Goal: Information Seeking & Learning: Learn about a topic

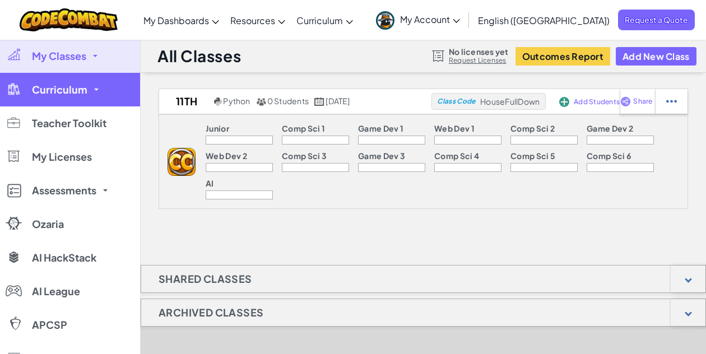
click at [92, 91] on link "Curriculum" at bounding box center [70, 90] width 140 height 34
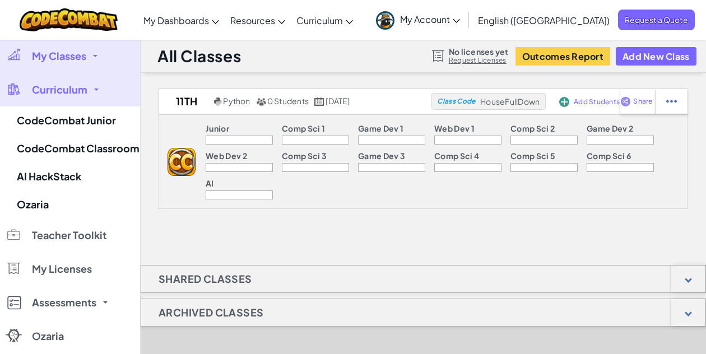
click at [92, 91] on link "Curriculum" at bounding box center [70, 90] width 140 height 34
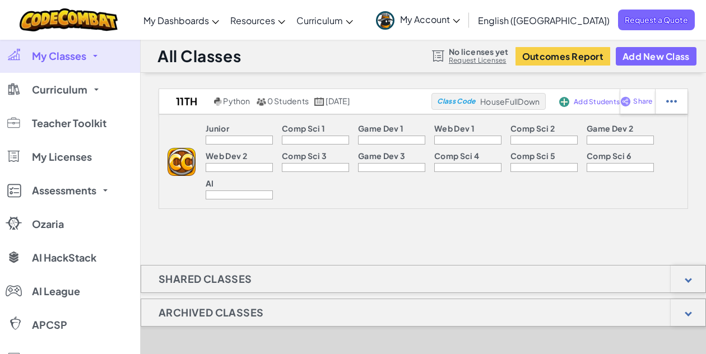
click at [92, 59] on link "My Classes" at bounding box center [70, 56] width 140 height 34
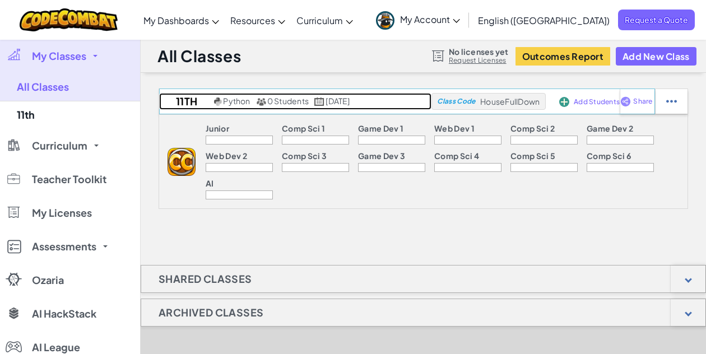
click at [223, 98] on span "Python" at bounding box center [236, 101] width 27 height 10
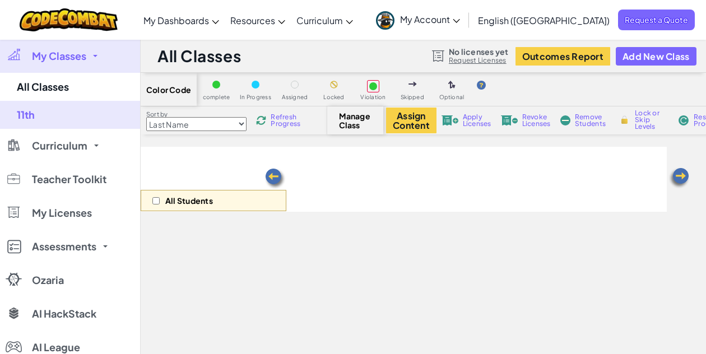
select select "560f1a9f22961295f9427742"
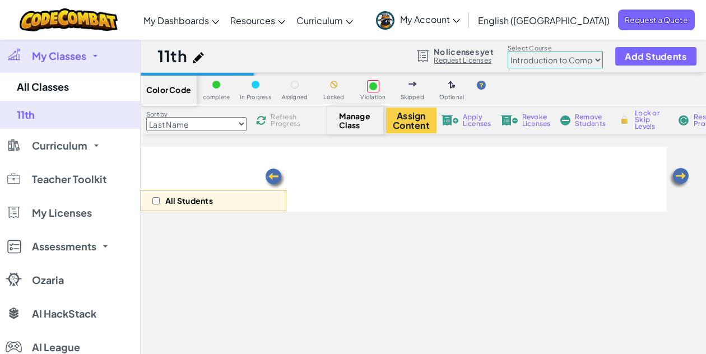
click at [177, 202] on p "All Students" at bounding box center [189, 200] width 48 height 9
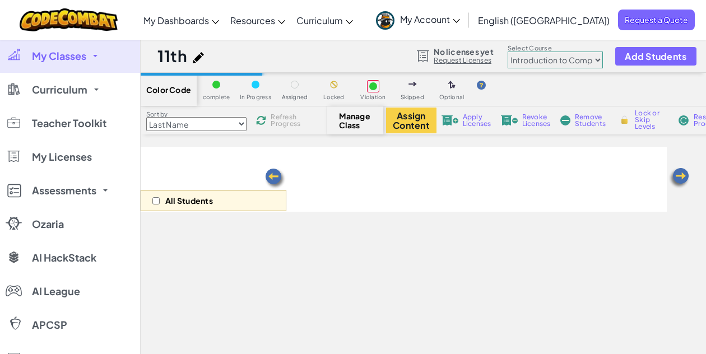
click at [151, 196] on div "All Students" at bounding box center [214, 200] width 146 height 21
click at [187, 120] on select "Last Name first Name Progress (High to Low) Progress (Low to Hight)" at bounding box center [196, 124] width 100 height 14
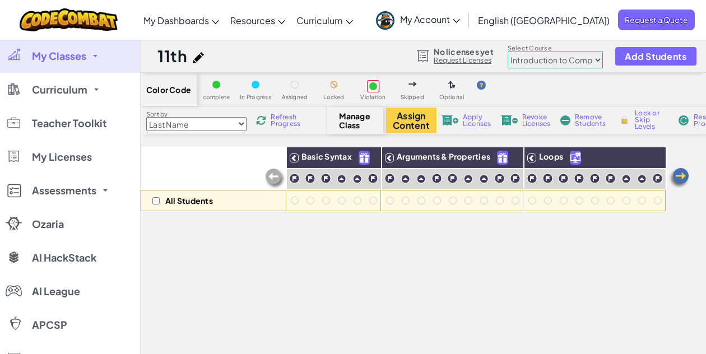
click at [189, 128] on select "Last Name first Name Progress (High to Low) Progress (Low to Hight)" at bounding box center [196, 124] width 100 height 14
click at [199, 118] on select "Last Name first Name Progress (High to Low) Progress (Low to Hight)" at bounding box center [196, 124] width 100 height 14
click at [146, 117] on select "Last Name first Name Progress (High to Low) Progress (Low to Hight)" at bounding box center [196, 124] width 100 height 14
click at [230, 122] on select "Last Name first Name Progress (High to Low) Progress (Low to Hight)" at bounding box center [196, 124] width 100 height 14
select select "Last Name"
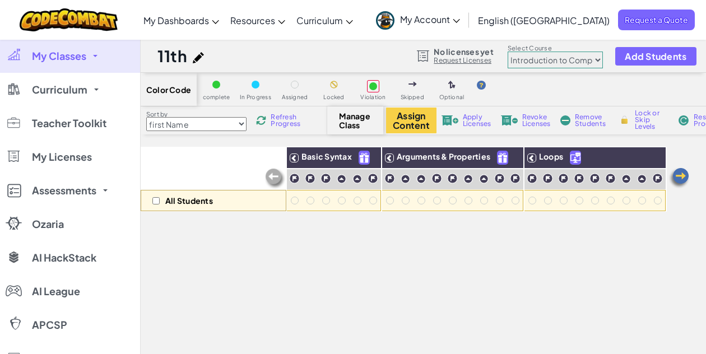
click at [146, 117] on select "Last Name first Name Progress (High to Low) Progress (Low to Hight)" at bounding box center [196, 124] width 100 height 14
click at [229, 110] on label "Sort by" at bounding box center [196, 114] width 100 height 9
click at [159, 203] on input "checkbox" at bounding box center [155, 200] width 7 height 7
checkbox input "true"
click at [218, 121] on select "Last Name first Name Progress (High to Low) Progress (Low to Hight)" at bounding box center [196, 124] width 100 height 14
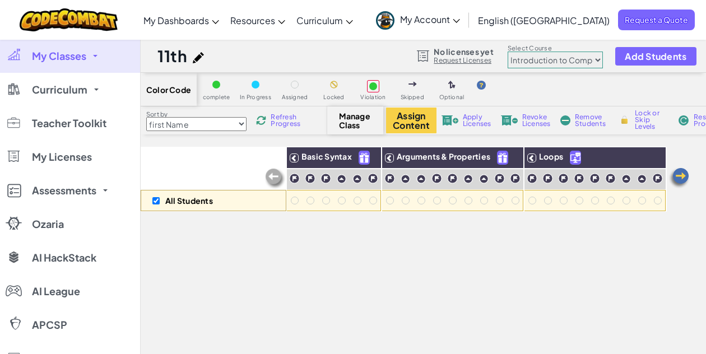
click at [146, 117] on select "Last Name first Name Progress (High to Low) Progress (Low to Hight)" at bounding box center [196, 124] width 100 height 14
click at [220, 122] on select "Last Name first Name Progress (High to Low) Progress (Low to Hight)" at bounding box center [196, 124] width 100 height 14
select select "Last Name"
click at [146, 117] on select "Last Name first Name Progress (High to Low) Progress (Low to Hight)" at bounding box center [196, 124] width 100 height 14
click at [291, 201] on div at bounding box center [295, 201] width 8 height 8
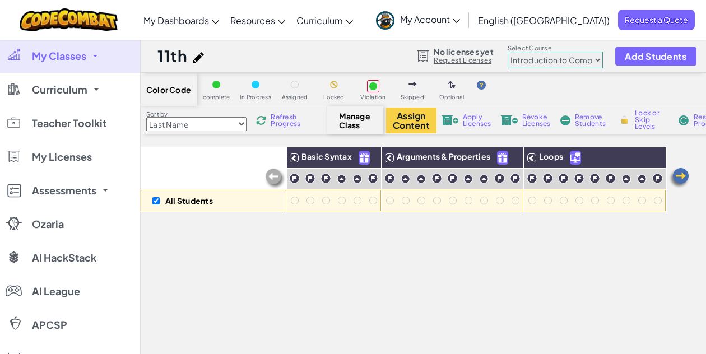
click at [296, 200] on div at bounding box center [295, 201] width 8 height 8
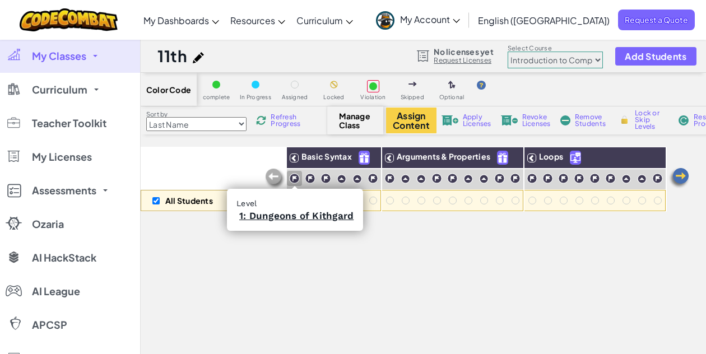
click at [298, 173] on div at bounding box center [294, 178] width 15 height 15
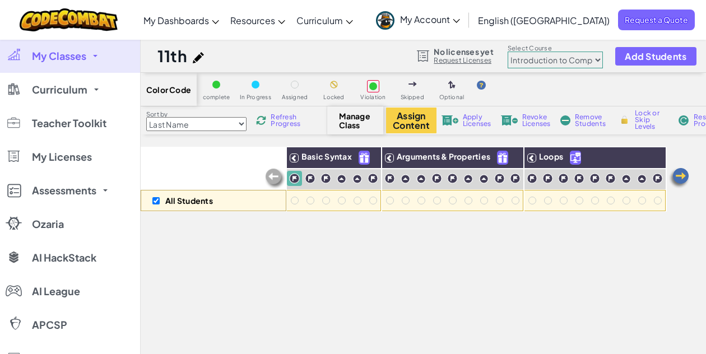
click at [297, 180] on img at bounding box center [294, 178] width 11 height 11
click at [375, 156] on img at bounding box center [369, 158] width 20 height 17
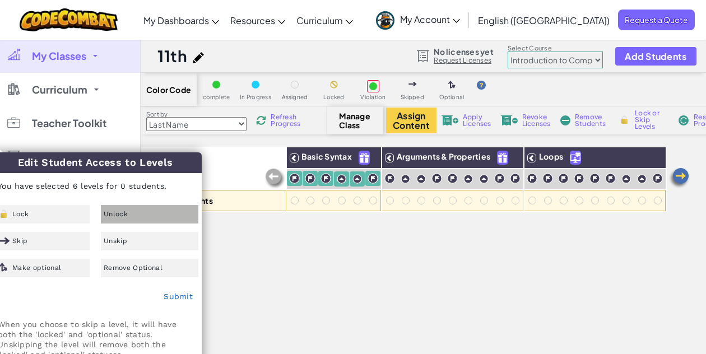
click at [140, 215] on div "Unlock" at bounding box center [150, 214] width 98 height 19
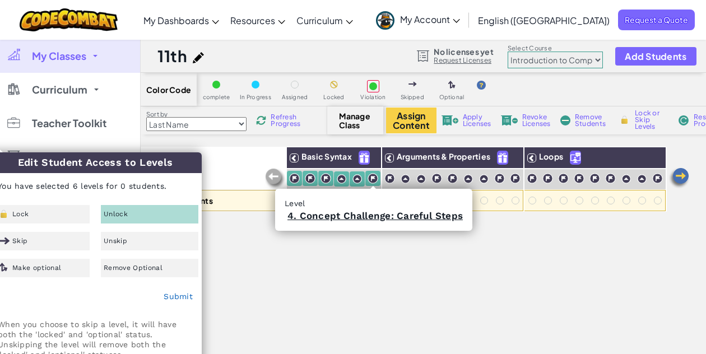
scroll to position [112, 0]
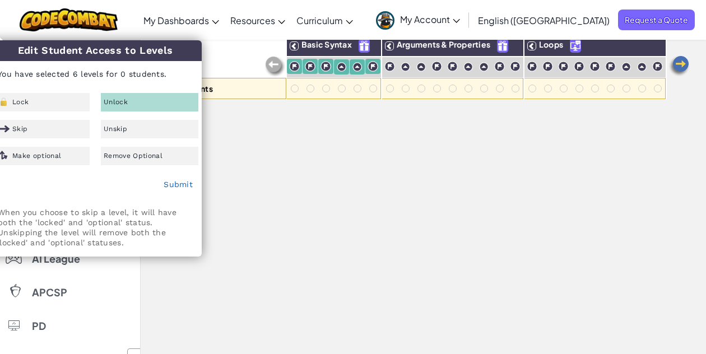
click at [283, 169] on div "All Students Basic Syntax Arguments & Properties Loops Variables" at bounding box center [404, 192] width 526 height 314
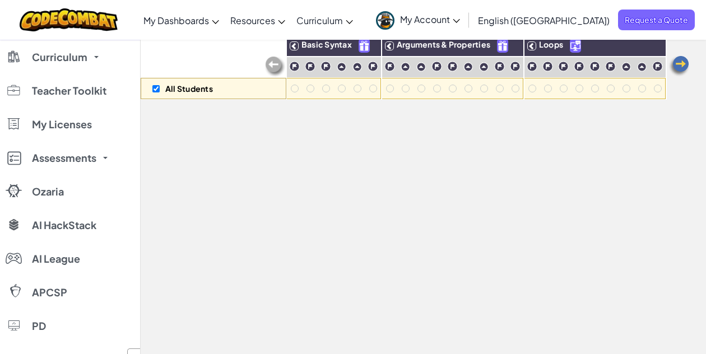
scroll to position [0, 0]
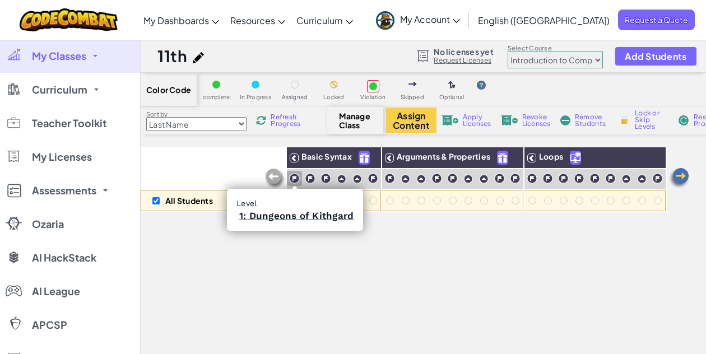
click at [299, 177] on img at bounding box center [294, 178] width 11 height 11
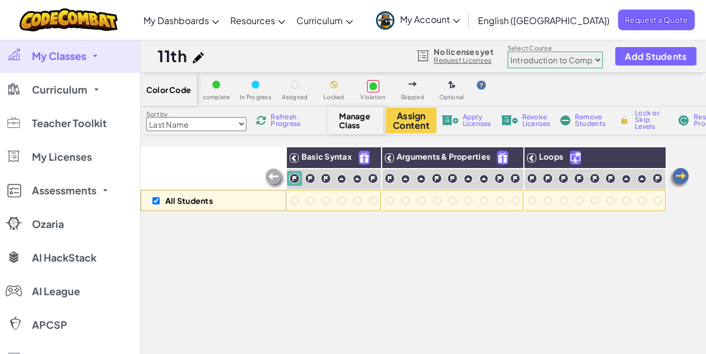
click at [271, 171] on img at bounding box center [275, 179] width 22 height 22
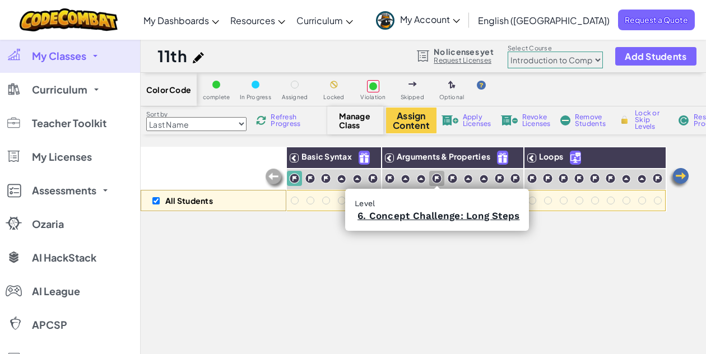
click at [431, 174] on div at bounding box center [436, 178] width 15 height 15
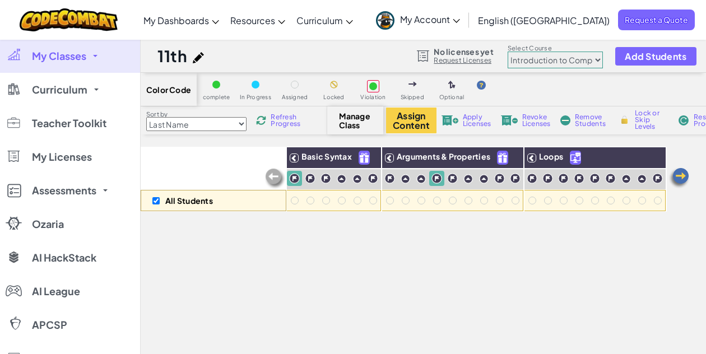
click at [276, 119] on span "Refresh Progress" at bounding box center [288, 120] width 35 height 13
click at [469, 123] on span "Apply Licenses" at bounding box center [477, 120] width 29 height 13
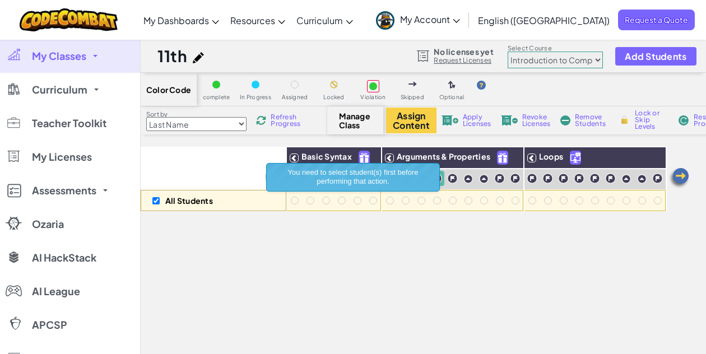
click at [538, 124] on span "Revoke Licenses" at bounding box center [537, 120] width 29 height 13
click at [581, 122] on span "Remove Students" at bounding box center [592, 120] width 34 height 13
click at [658, 122] on span "Lock or Skip Levels" at bounding box center [651, 120] width 33 height 20
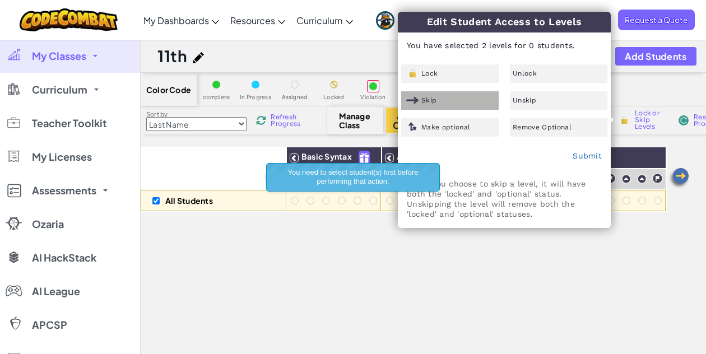
click at [460, 102] on div "Skip" at bounding box center [450, 100] width 98 height 19
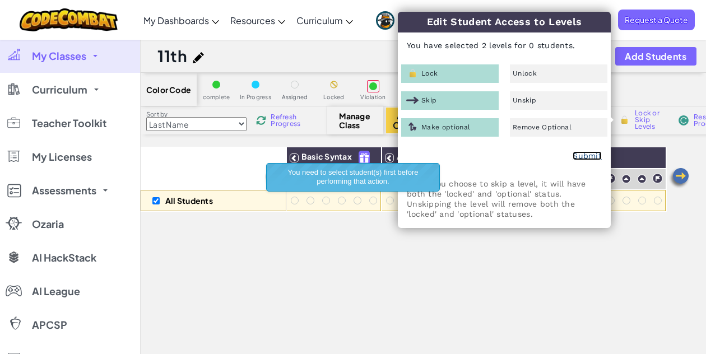
click at [574, 152] on link "Submit" at bounding box center [587, 155] width 29 height 9
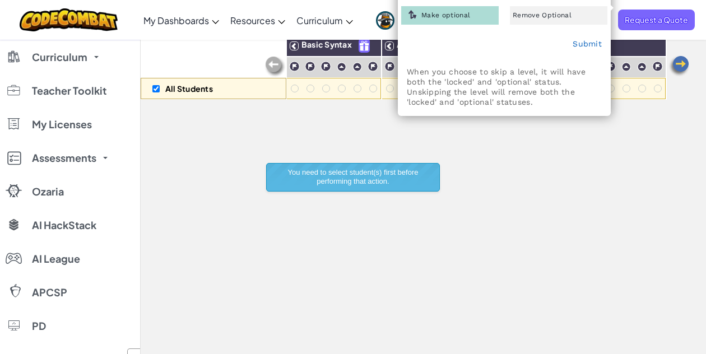
click at [389, 156] on div "All Students Basic Syntax Arguments & Properties Loops Variables" at bounding box center [404, 192] width 526 height 314
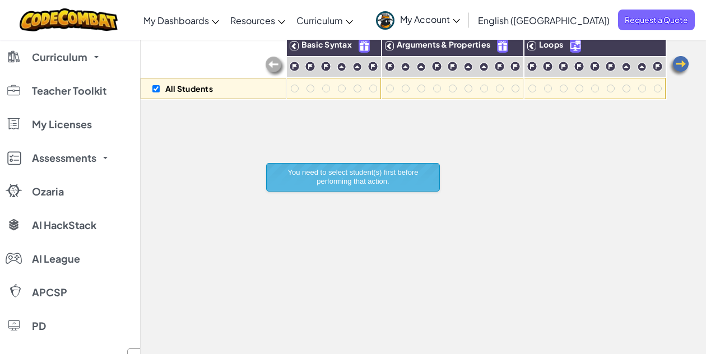
scroll to position [0, 0]
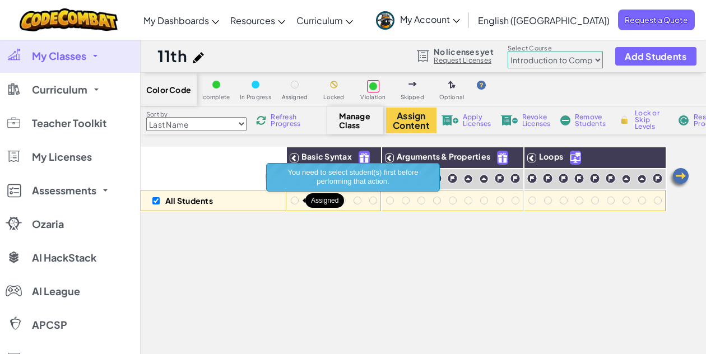
click at [299, 199] on div at bounding box center [295, 201] width 12 height 12
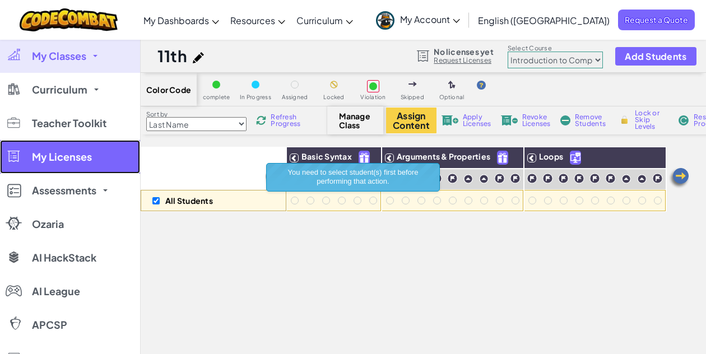
click at [78, 172] on link "My Licenses" at bounding box center [70, 157] width 140 height 34
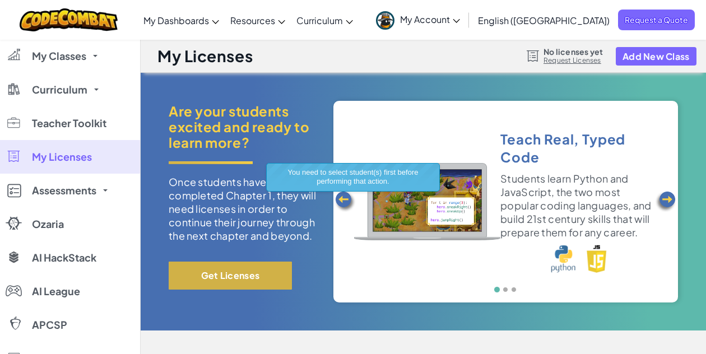
click at [207, 278] on button "Get Licenses" at bounding box center [230, 276] width 123 height 28
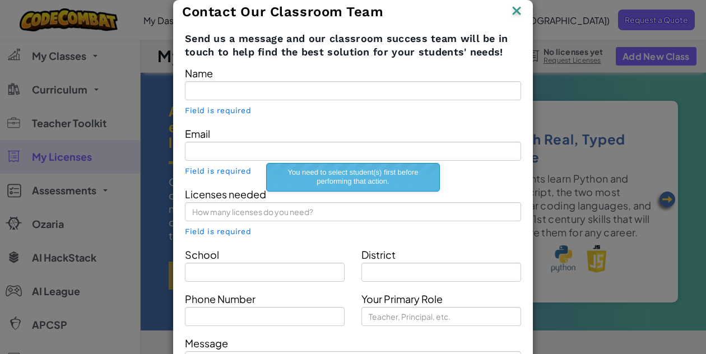
type input "[PERSON_NAME]"
type input "[EMAIL_ADDRESS][DOMAIN_NAME]"
type input "J,E,school"
type input "Muktainagar"
type input "Parent"
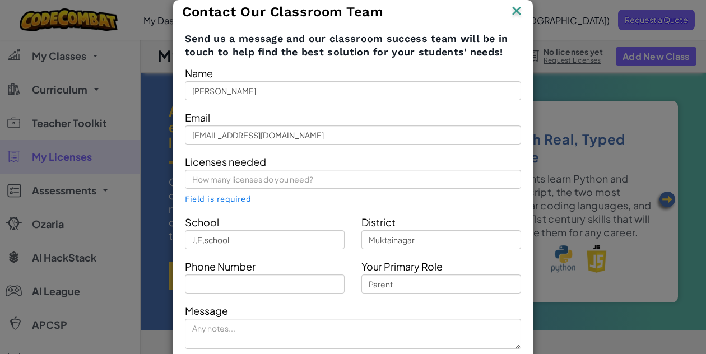
click at [517, 6] on img at bounding box center [517, 11] width 15 height 17
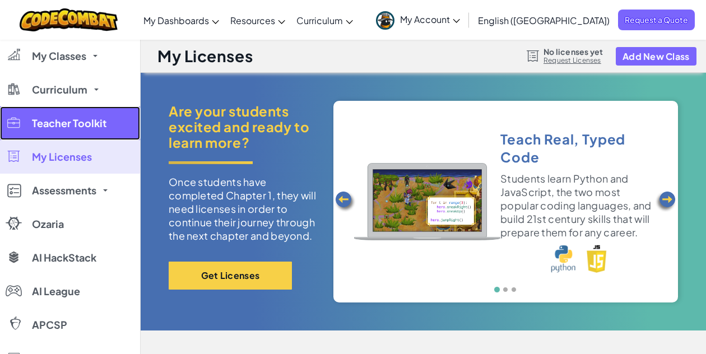
click at [85, 113] on link "Teacher Toolkit" at bounding box center [70, 124] width 140 height 34
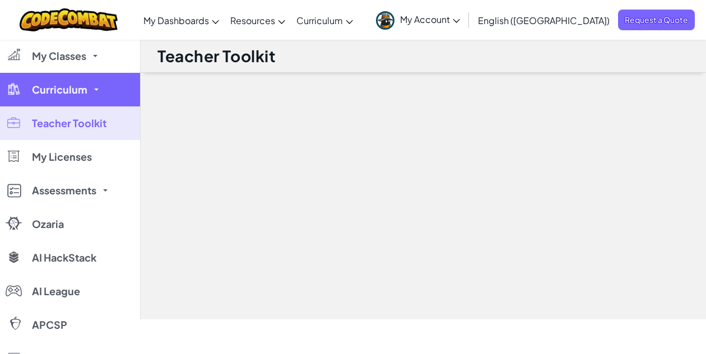
click at [85, 89] on span "Curriculum" at bounding box center [60, 90] width 56 height 10
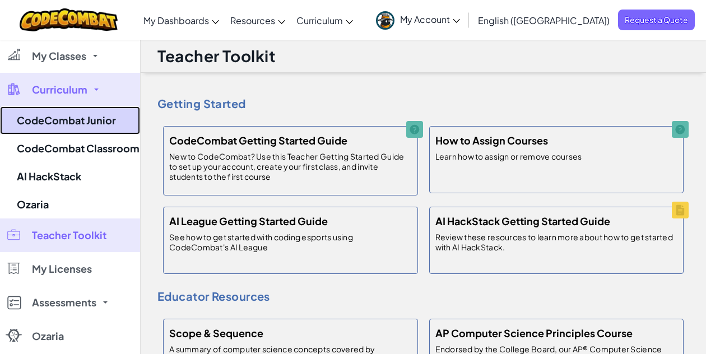
click at [87, 113] on link "CodeCombat Junior" at bounding box center [70, 121] width 140 height 28
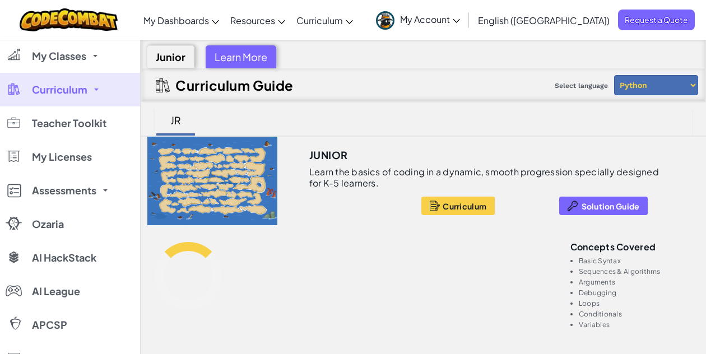
click at [683, 90] on select "Python JavaScript" at bounding box center [656, 85] width 84 height 20
click at [678, 84] on select "Python JavaScript" at bounding box center [656, 85] width 84 height 20
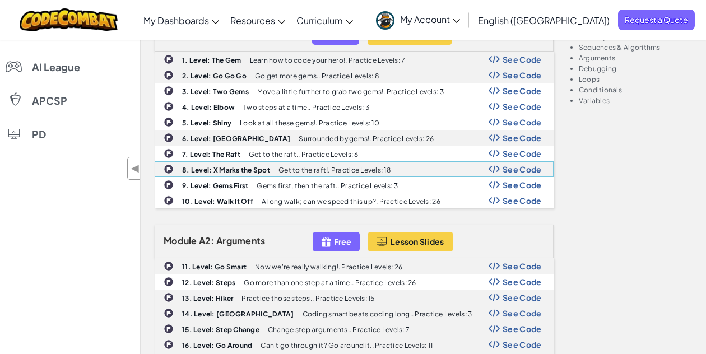
scroll to position [56, 0]
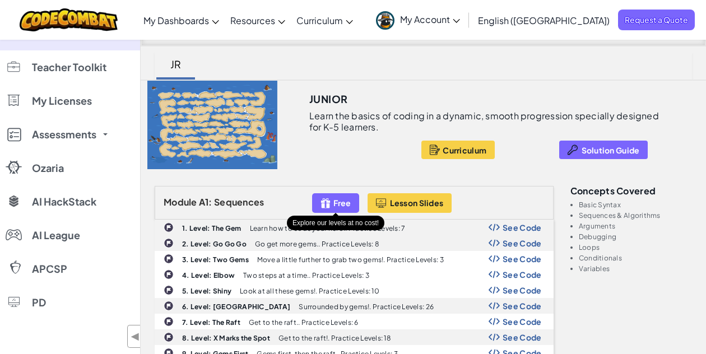
click at [348, 209] on div "Free" at bounding box center [335, 203] width 47 height 20
click at [336, 203] on span "Free" at bounding box center [342, 202] width 17 height 9
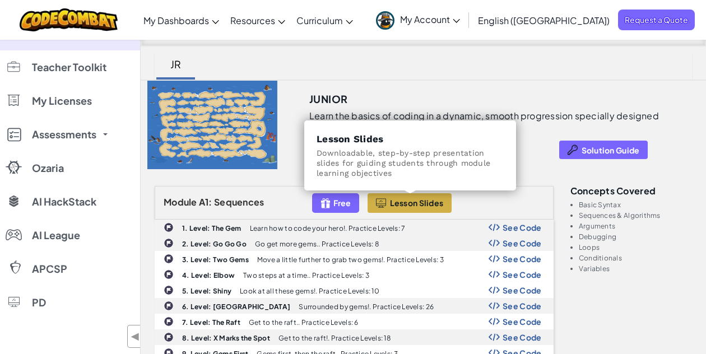
click at [415, 201] on span "Lesson Slides" at bounding box center [417, 202] width 54 height 9
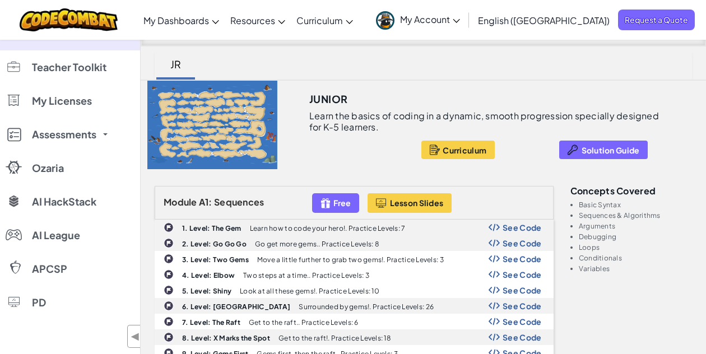
scroll to position [112, 0]
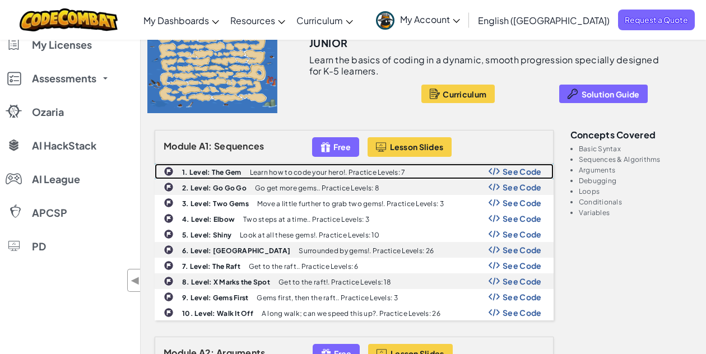
click at [303, 175] on p "Learn how to code your hero!. Practice Levels: 7" at bounding box center [328, 172] width 156 height 7
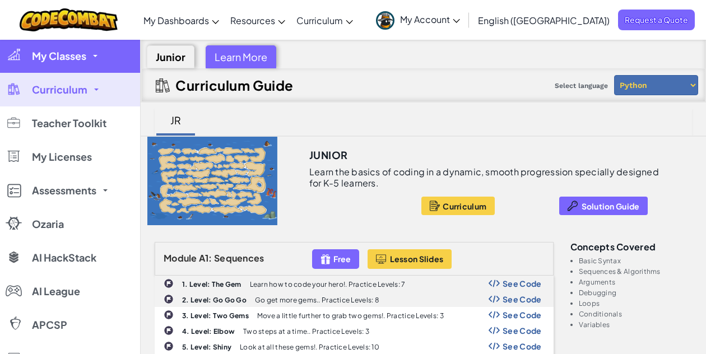
click at [49, 43] on link "My Classes" at bounding box center [70, 56] width 140 height 34
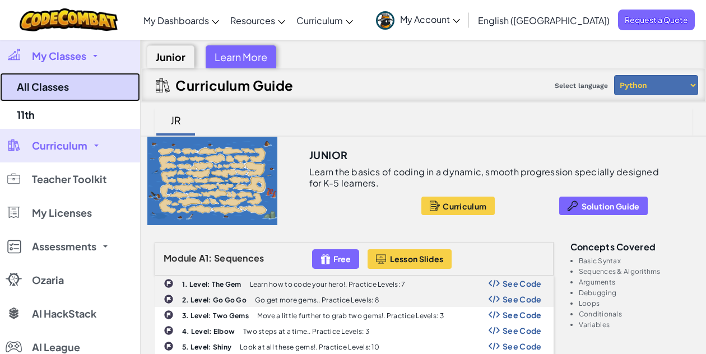
click at [49, 74] on link "All Classes" at bounding box center [70, 87] width 140 height 29
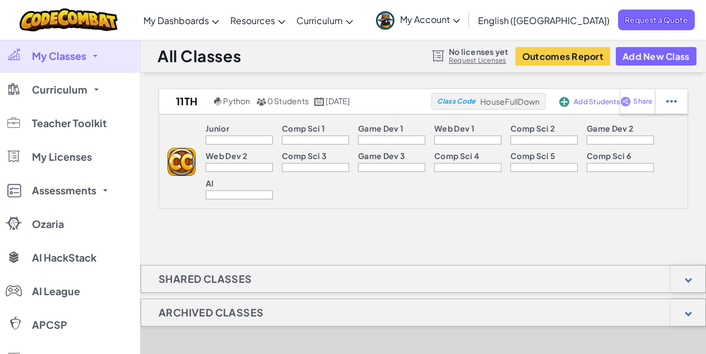
drag, startPoint x: 239, startPoint y: 1, endPoint x: 139, endPoint y: 12, distance: 100.4
click at [126, 12] on div at bounding box center [68, 20] width 115 height 40
click at [411, 241] on div "11th Python 0 Students [DATE] Class Code HouseFullDown Add Students Share Junio…" at bounding box center [424, 291] width 566 height 405
click at [300, 212] on div "11th Python 0 Students [DATE] Class Code HouseFullDown Add Students Share Junio…" at bounding box center [424, 291] width 566 height 405
